Goal: Use online tool/utility: Utilize a website feature to perform a specific function

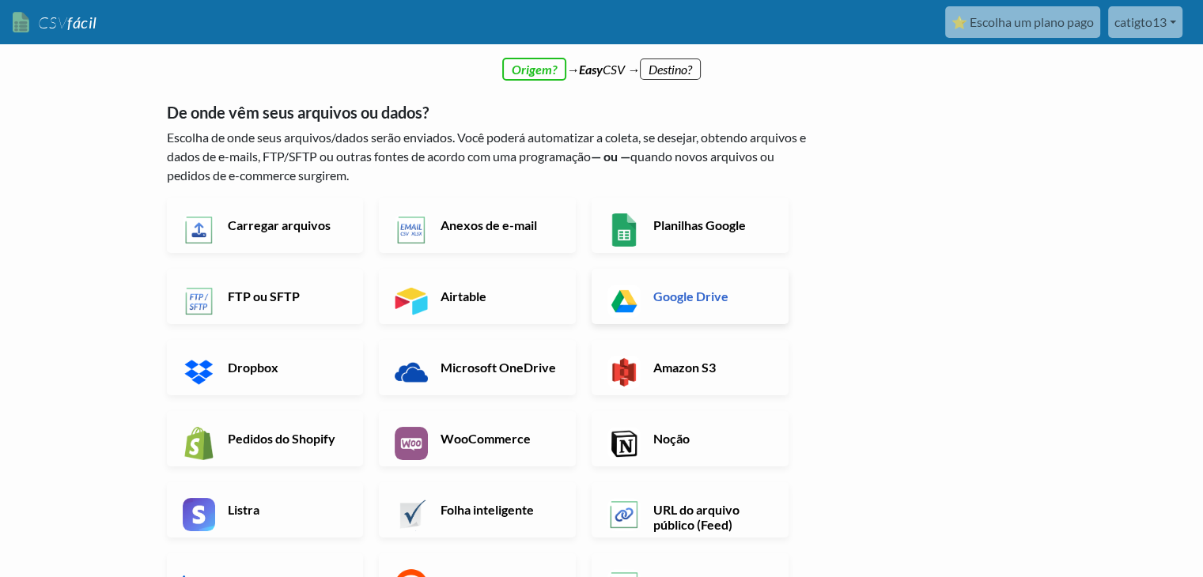
click at [683, 296] on font "Google Drive" at bounding box center [690, 296] width 75 height 15
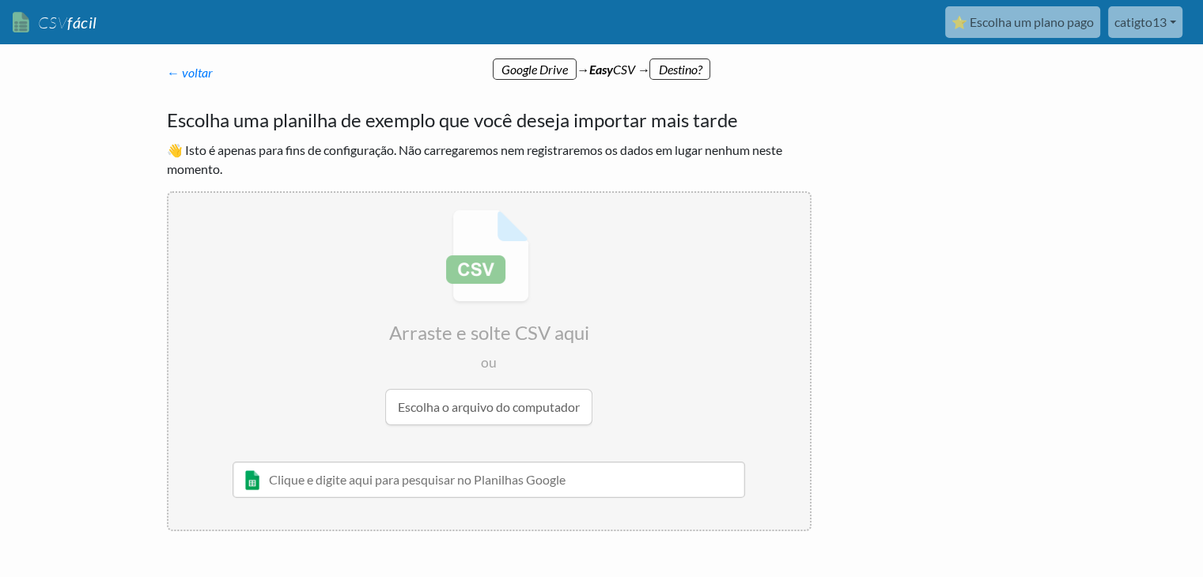
click at [521, 408] on input "file" at bounding box center [489, 317] width 642 height 249
click at [391, 475] on input "text" at bounding box center [489, 480] width 513 height 36
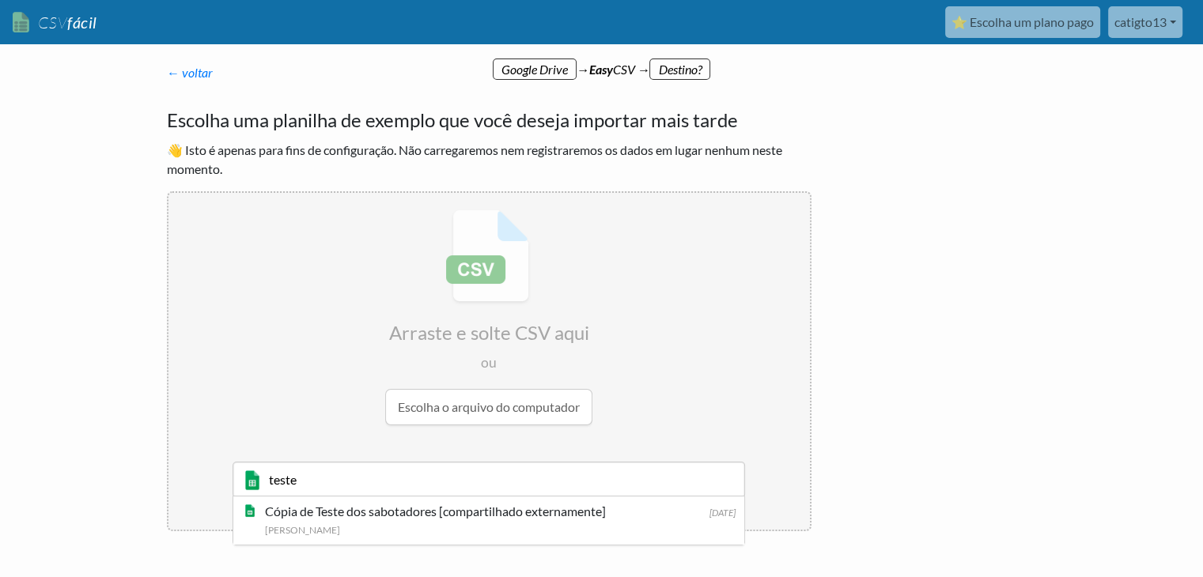
click at [1094, 131] on body "CSV fácil ⭐ Escolha um plano pago catigto13 Catigto13 Todos os fluxos Todos os …" at bounding box center [601, 317] width 1203 height 634
click at [916, 153] on div "← voltar Obrigado por se inscrever! Configure seu Fluxo de Importação e Página …" at bounding box center [602, 356] width 902 height 555
click at [1123, 25] on font "catigto13" at bounding box center [1141, 21] width 52 height 15
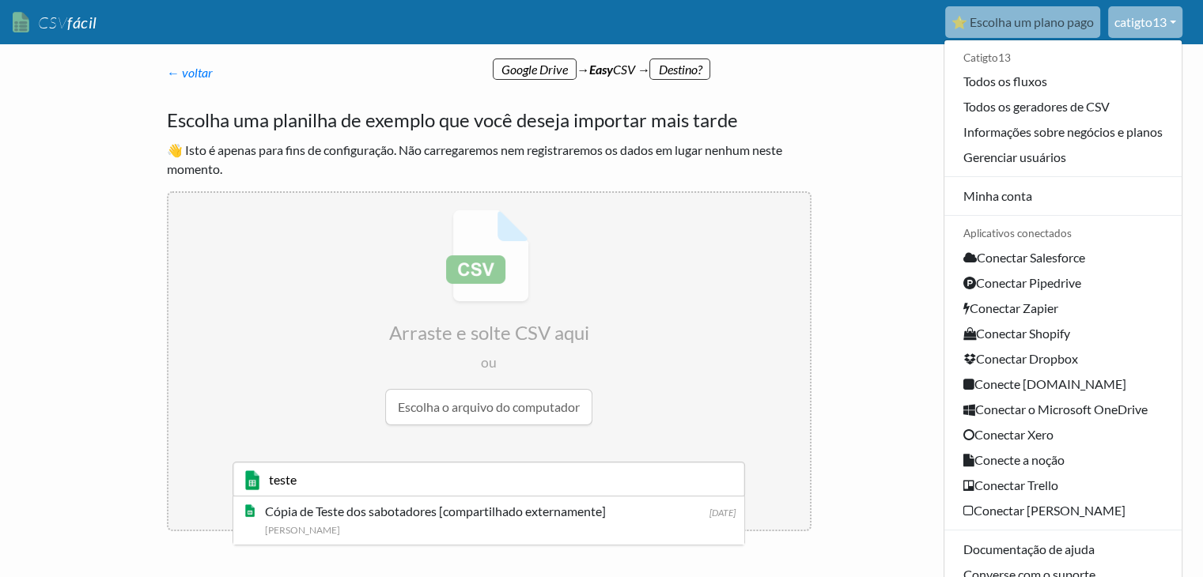
click at [475, 475] on input "teste" at bounding box center [489, 480] width 513 height 36
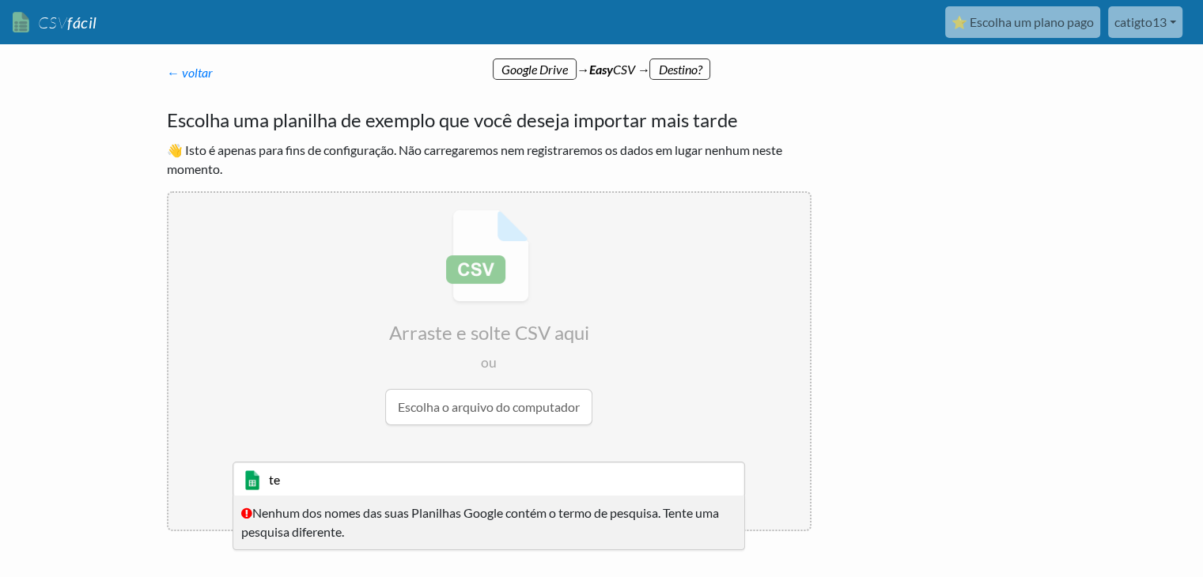
type input "t"
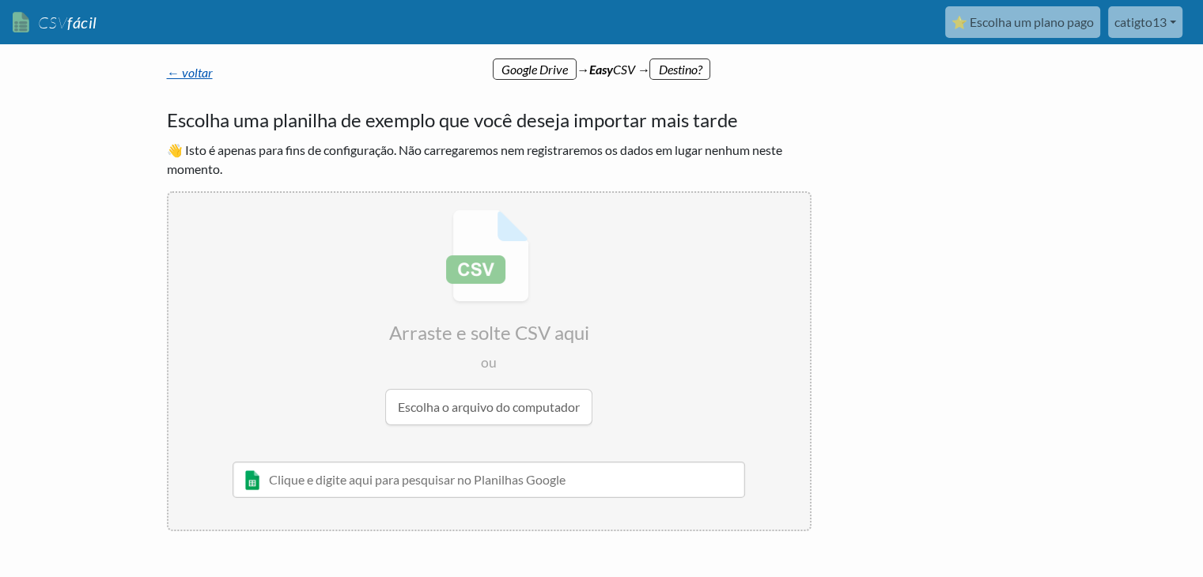
click at [199, 73] on font "← voltar" at bounding box center [190, 72] width 46 height 15
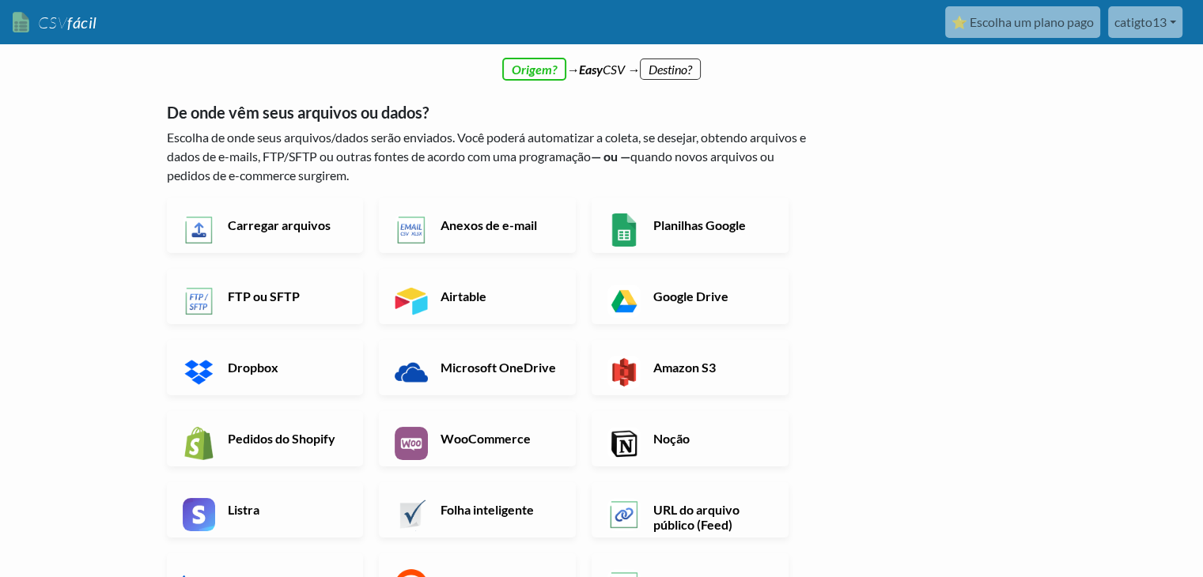
click at [1146, 22] on font "catigto13" at bounding box center [1141, 21] width 52 height 15
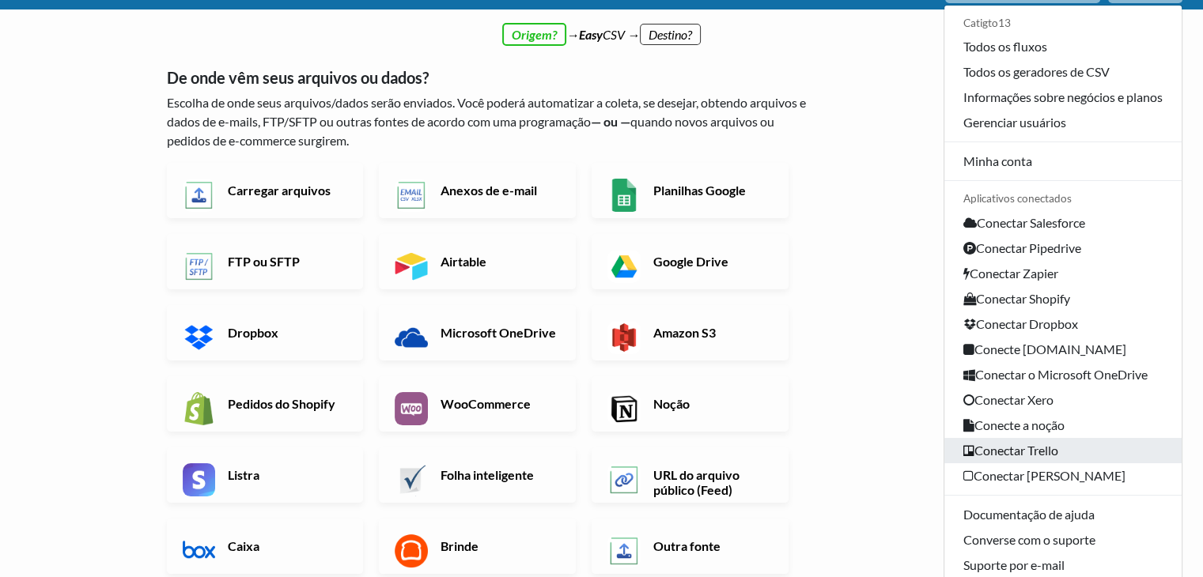
scroll to position [321, 0]
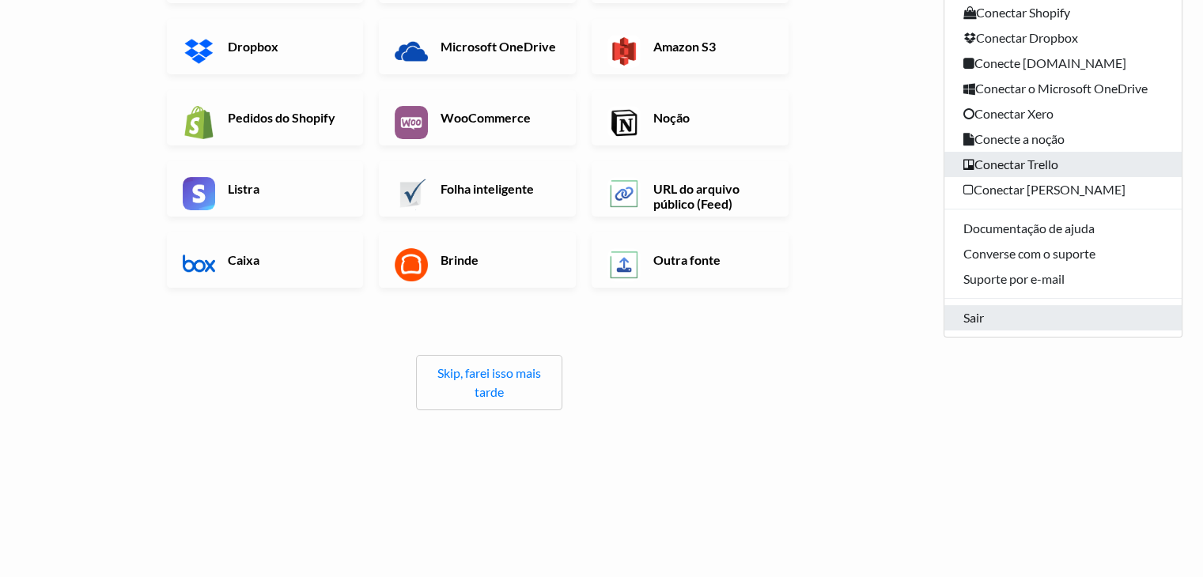
click link "Sair" at bounding box center [1062, 317] width 237 height 25
